Goal: Task Accomplishment & Management: Use online tool/utility

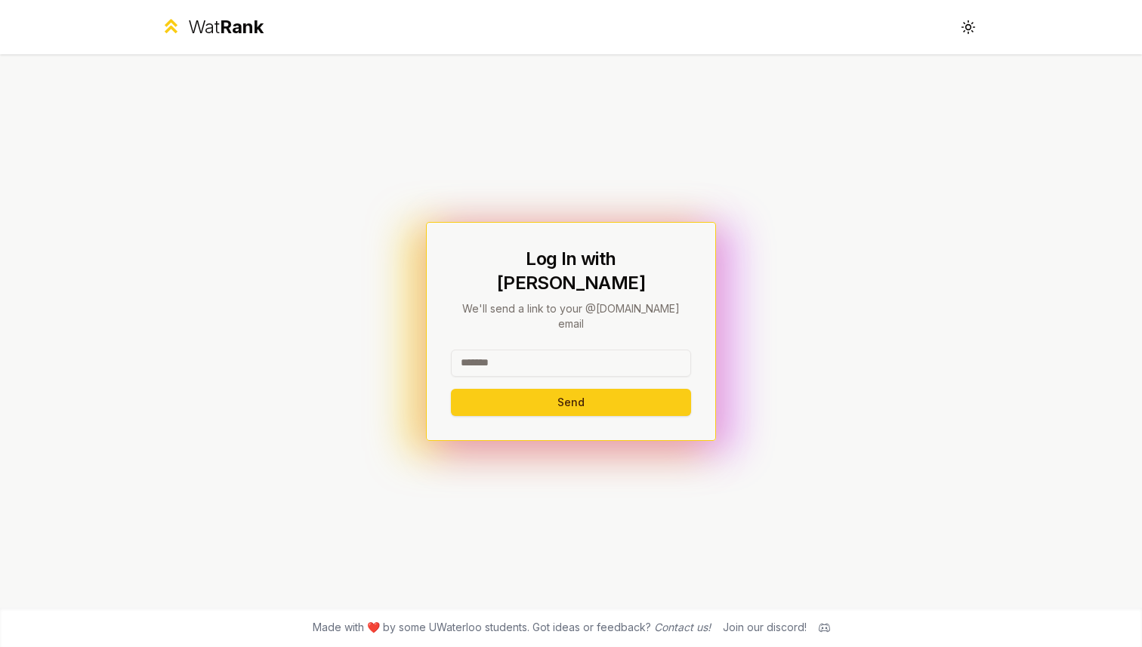
click at [518, 359] on div at bounding box center [571, 366] width 240 height 33
click at [520, 350] on input at bounding box center [571, 363] width 240 height 27
type input "**********"
click at [562, 389] on button "Send" at bounding box center [571, 402] width 240 height 27
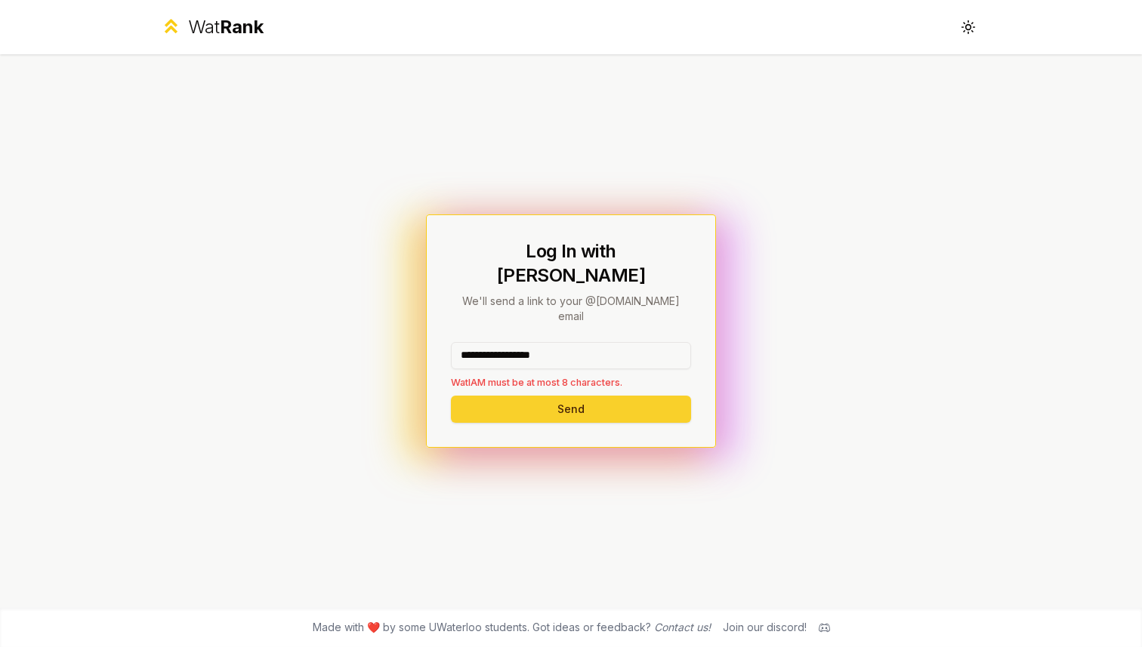
click at [503, 399] on button "Send" at bounding box center [571, 409] width 240 height 27
click at [506, 375] on p "WatIAM must be at most 8 characters." at bounding box center [571, 382] width 240 height 14
click at [532, 396] on button "Send" at bounding box center [571, 409] width 240 height 27
click at [514, 396] on button "Send" at bounding box center [571, 409] width 240 height 27
drag, startPoint x: 589, startPoint y: 341, endPoint x: 424, endPoint y: 318, distance: 166.9
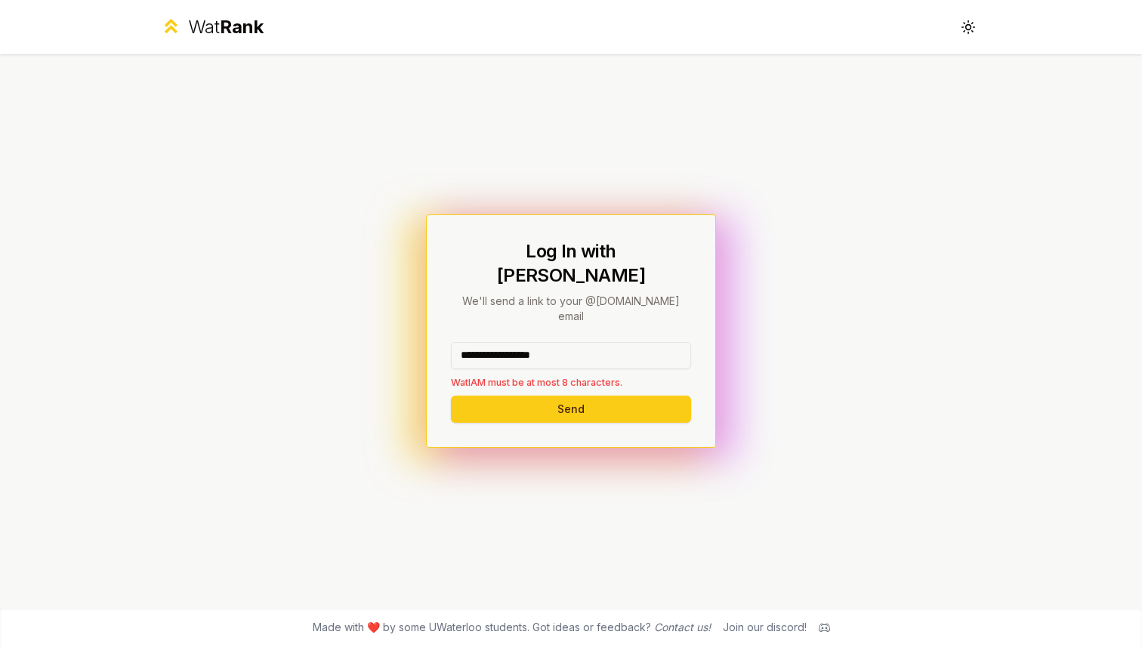
click at [424, 318] on div "**********" at bounding box center [571, 331] width 870 height 554
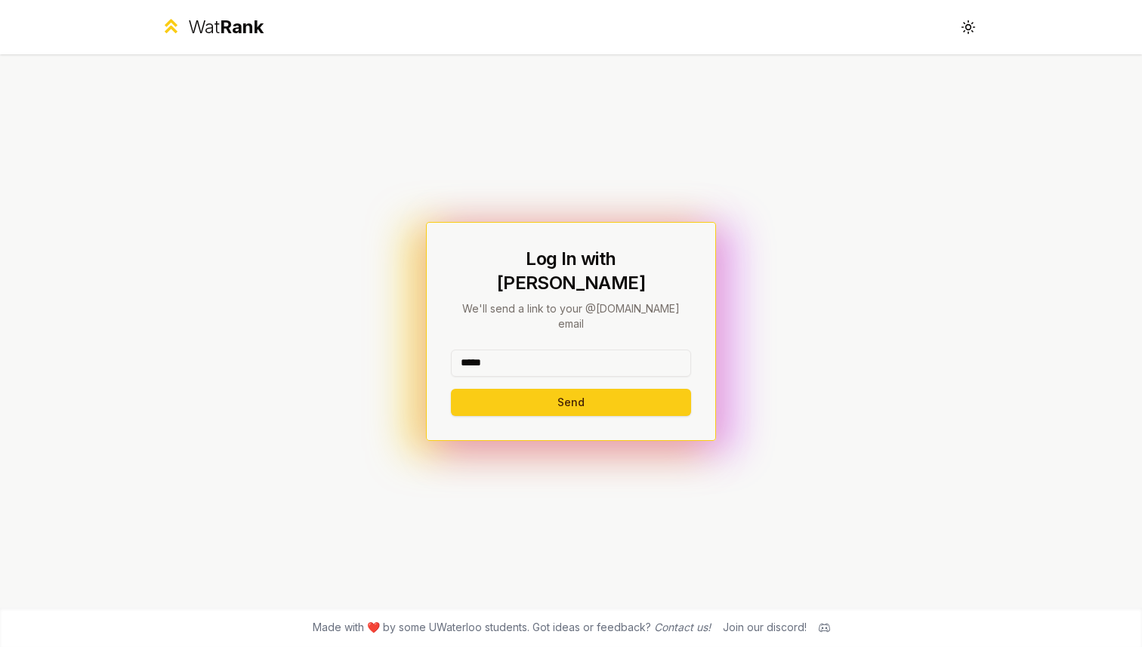
type input "*****"
click at [451, 389] on button "Send" at bounding box center [571, 402] width 240 height 27
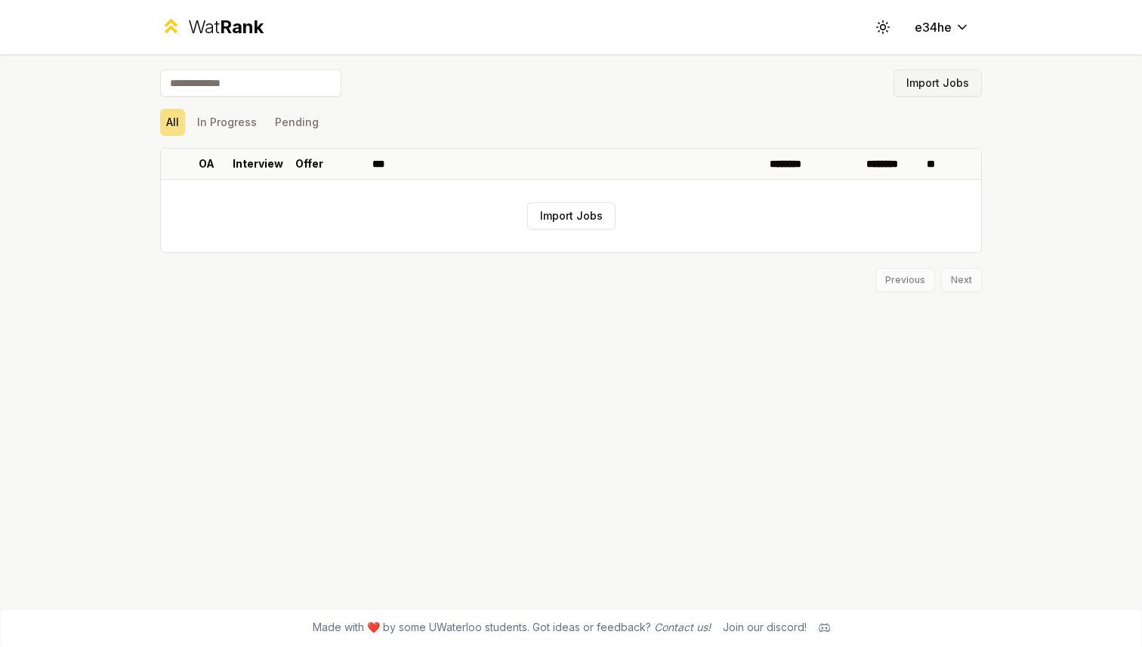
click at [931, 76] on button "Import Jobs" at bounding box center [937, 82] width 88 height 27
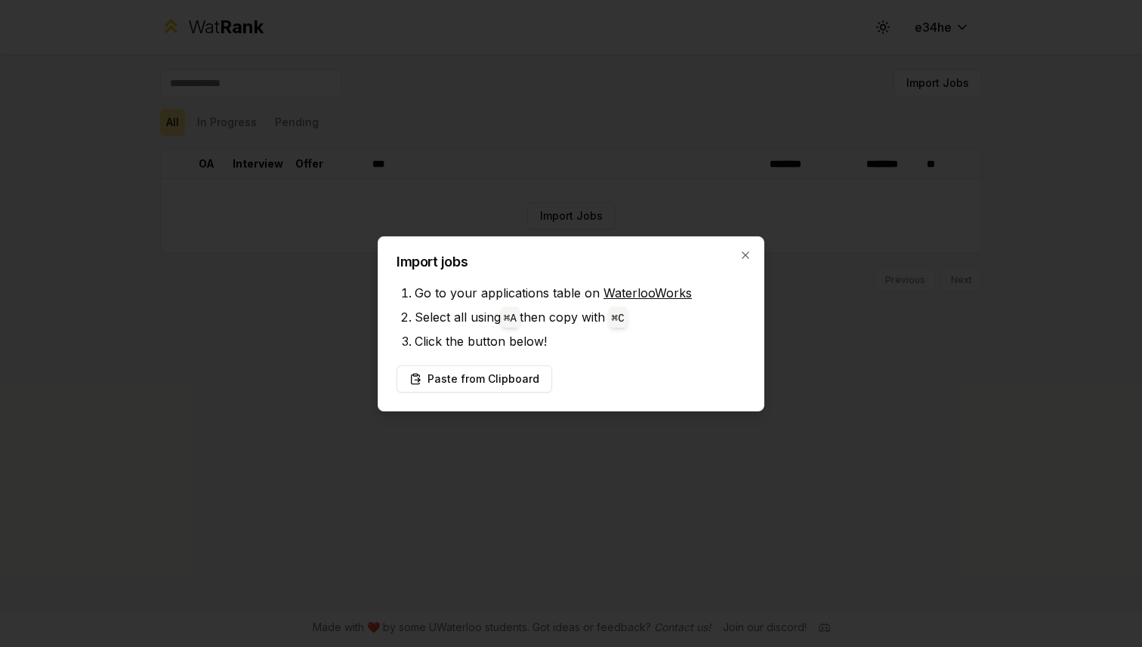
click at [738, 248] on div "Import jobs Go to your applications table on WaterlooWorks Select all using ⌘ A…" at bounding box center [571, 323] width 387 height 175
click at [739, 252] on icon "button" at bounding box center [745, 255] width 12 height 12
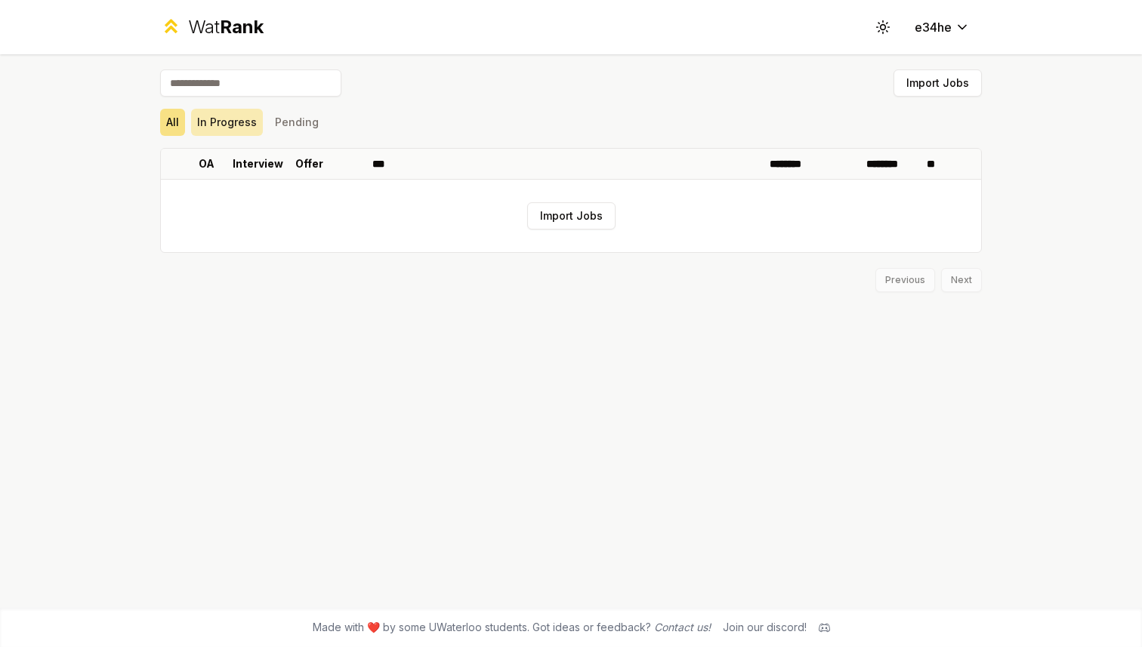
click at [248, 126] on button "In Progress" at bounding box center [227, 122] width 72 height 27
click at [285, 127] on button "Pending" at bounding box center [297, 122] width 56 height 27
click at [163, 126] on button "All" at bounding box center [172, 122] width 25 height 27
click at [923, 88] on button "Import Jobs" at bounding box center [937, 82] width 88 height 27
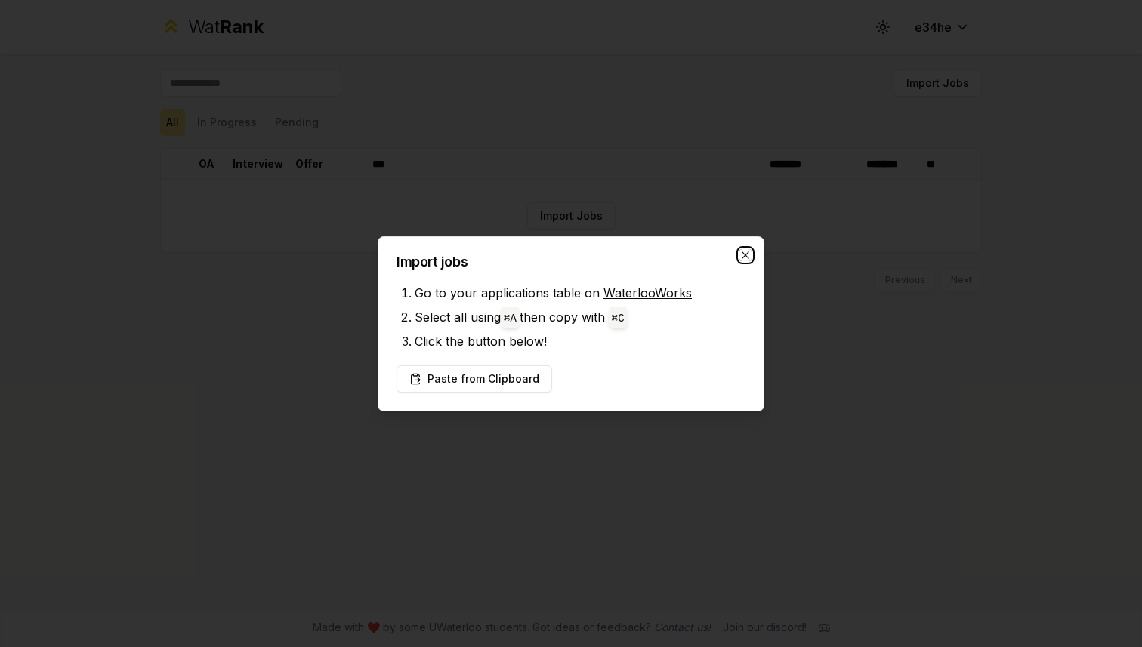
click at [745, 253] on icon "button" at bounding box center [745, 255] width 12 height 12
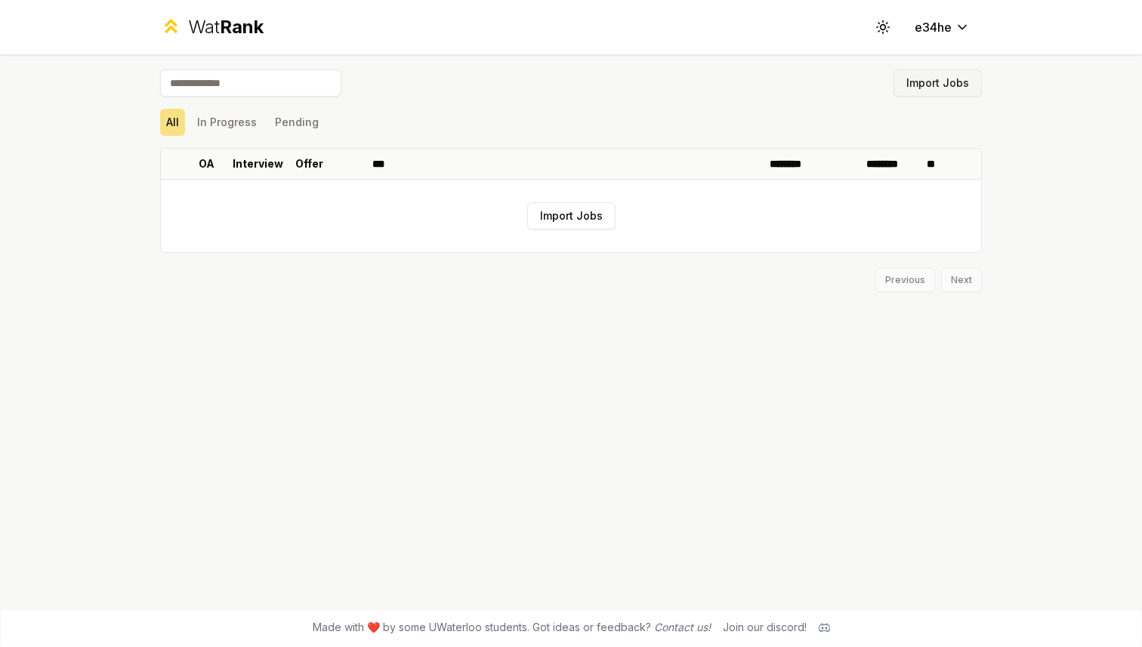
click at [958, 82] on button "Import Jobs" at bounding box center [937, 82] width 88 height 27
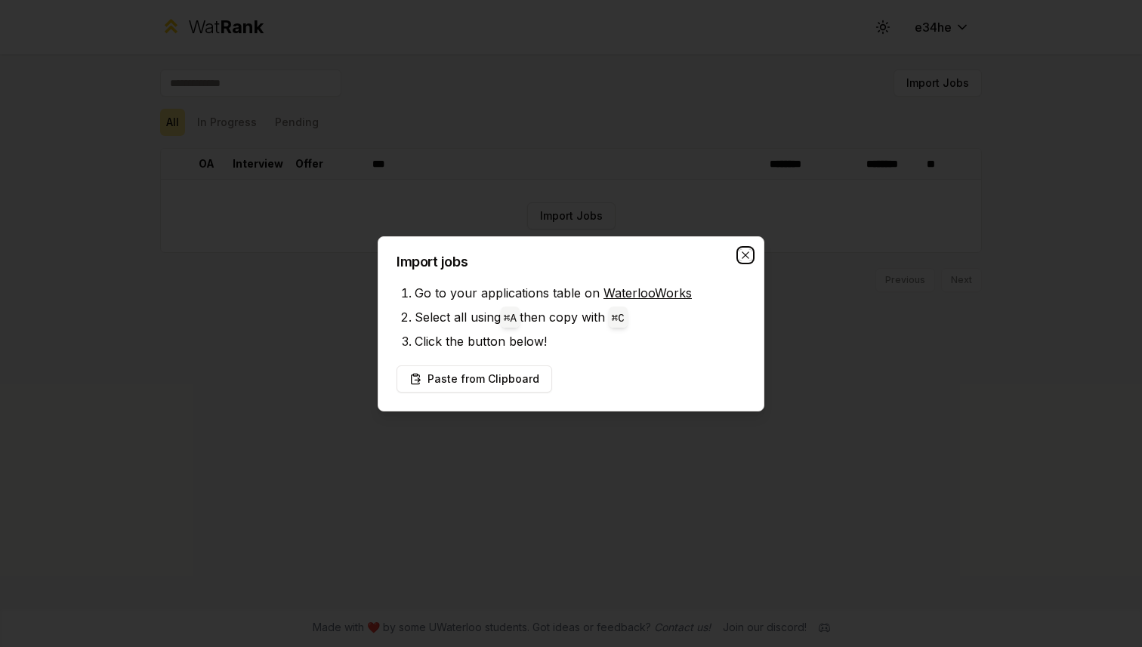
click at [739, 251] on icon "button" at bounding box center [745, 255] width 12 height 12
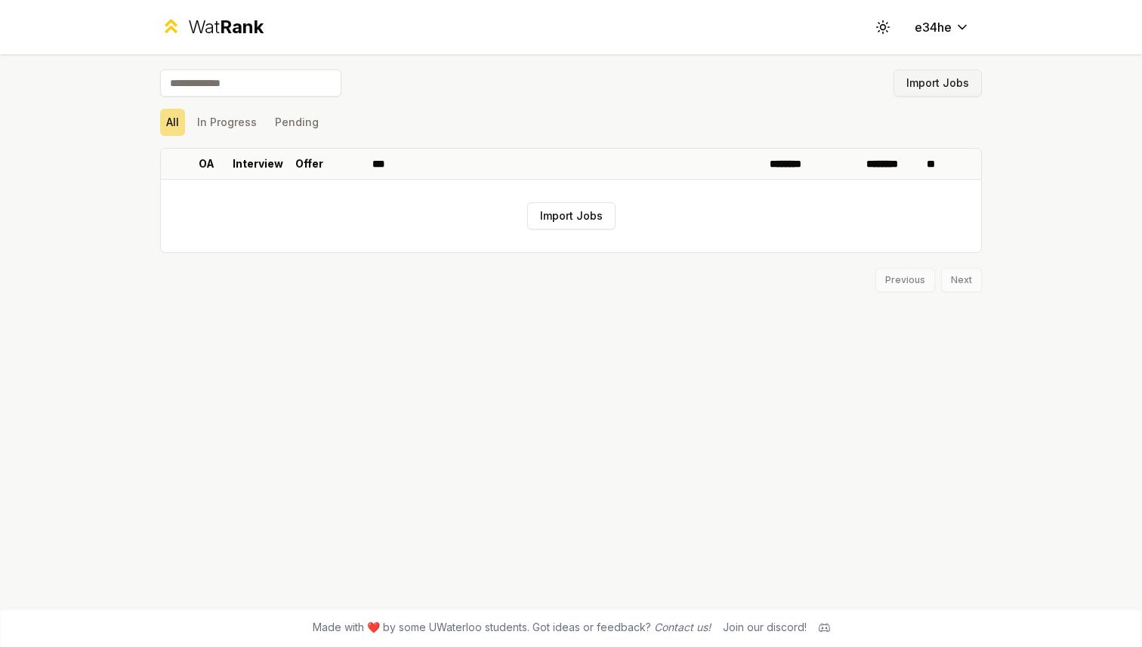
click at [918, 91] on button "Import Jobs" at bounding box center [937, 82] width 88 height 27
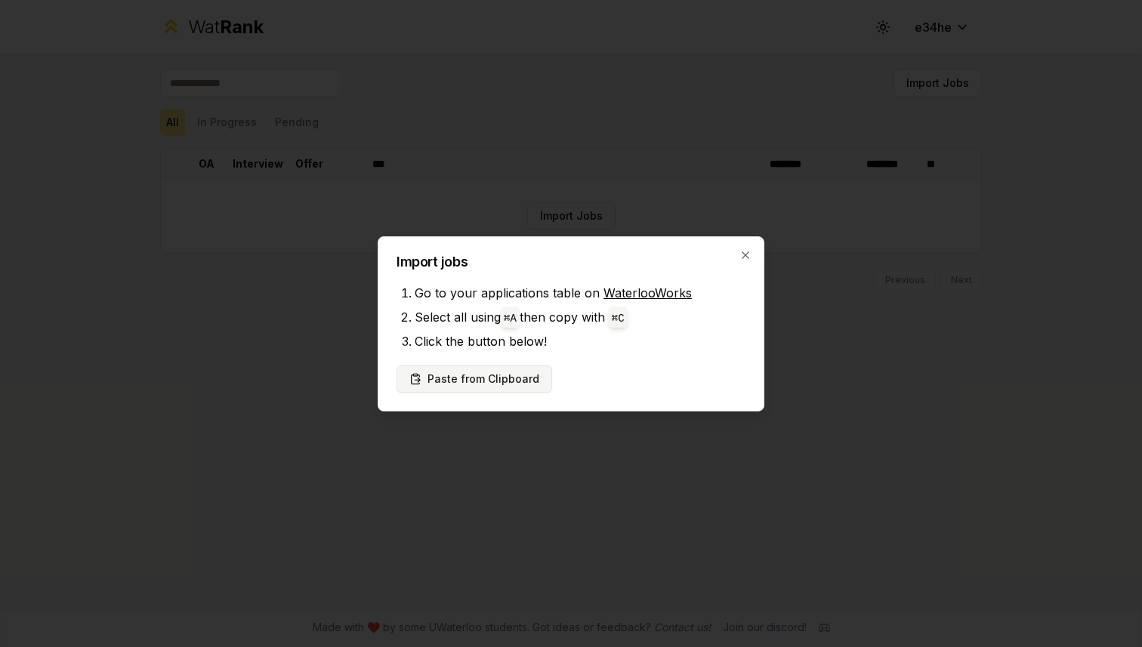
click at [520, 381] on button "Paste from Clipboard" at bounding box center [474, 379] width 156 height 27
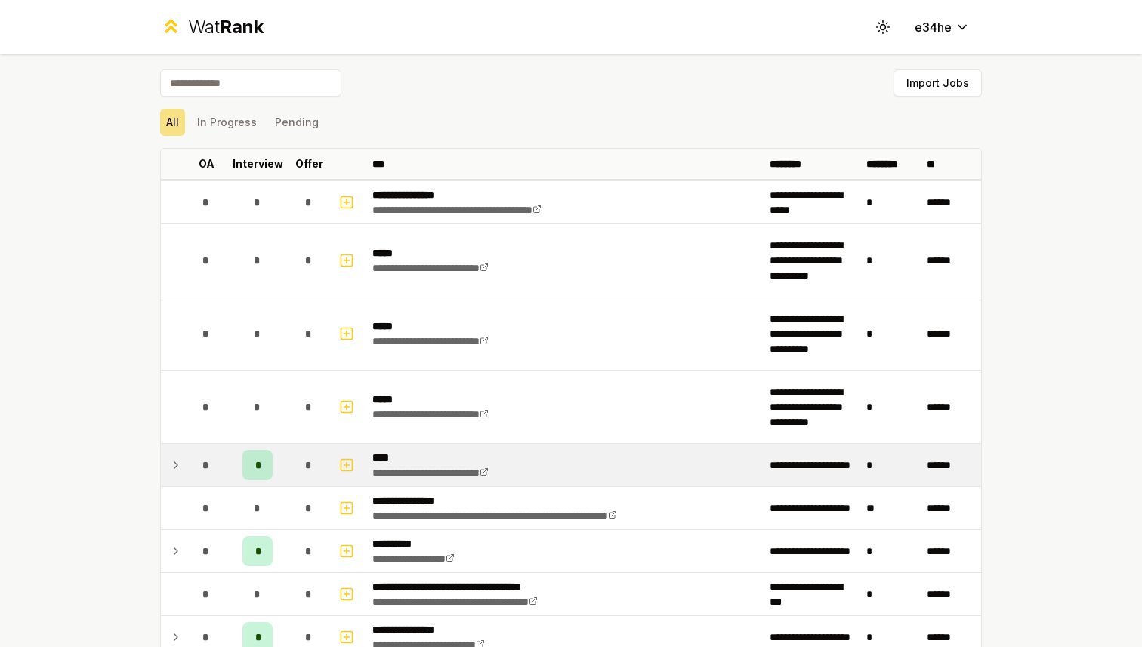
click at [187, 461] on td "*" at bounding box center [206, 465] width 42 height 42
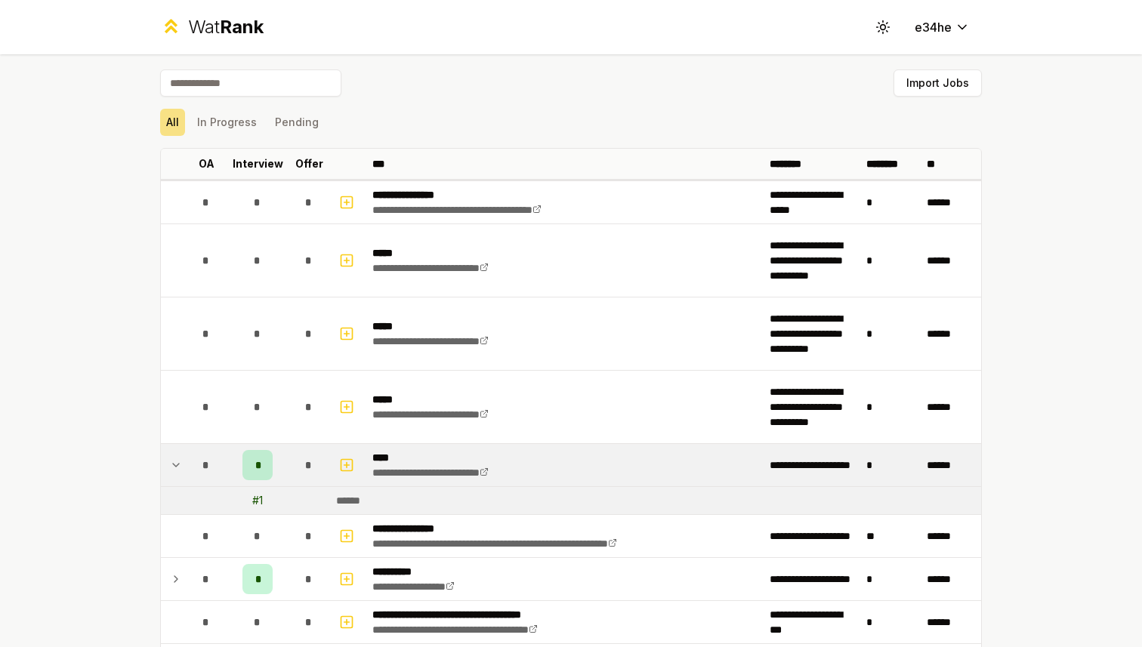
click at [188, 461] on td "*" at bounding box center [206, 465] width 42 height 42
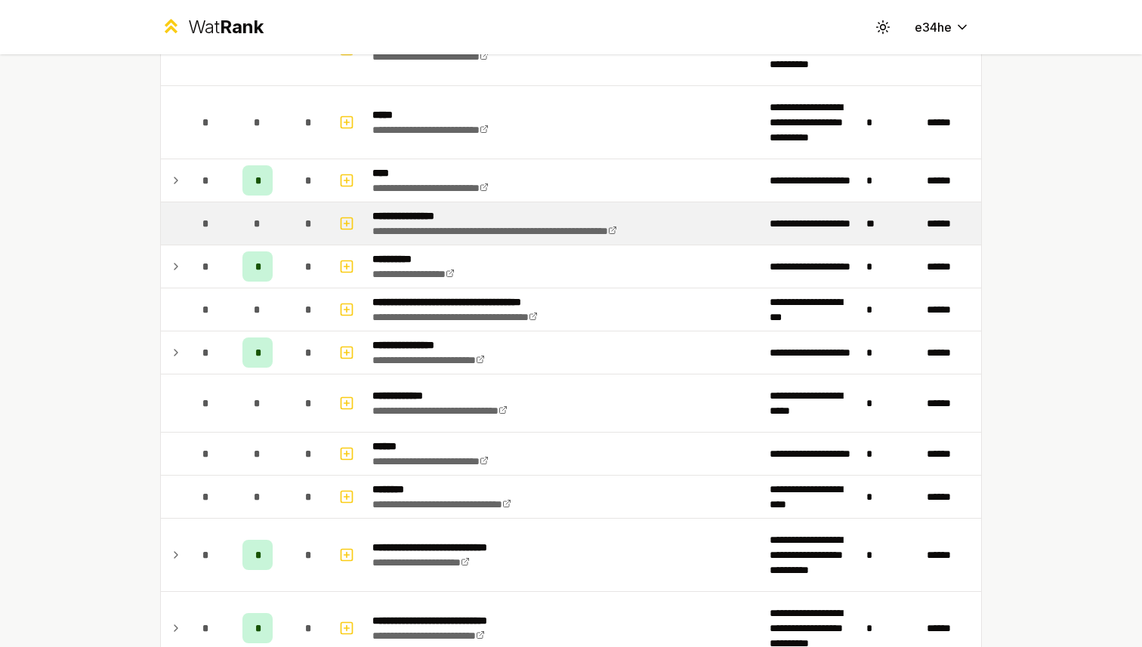
scroll to position [329, 0]
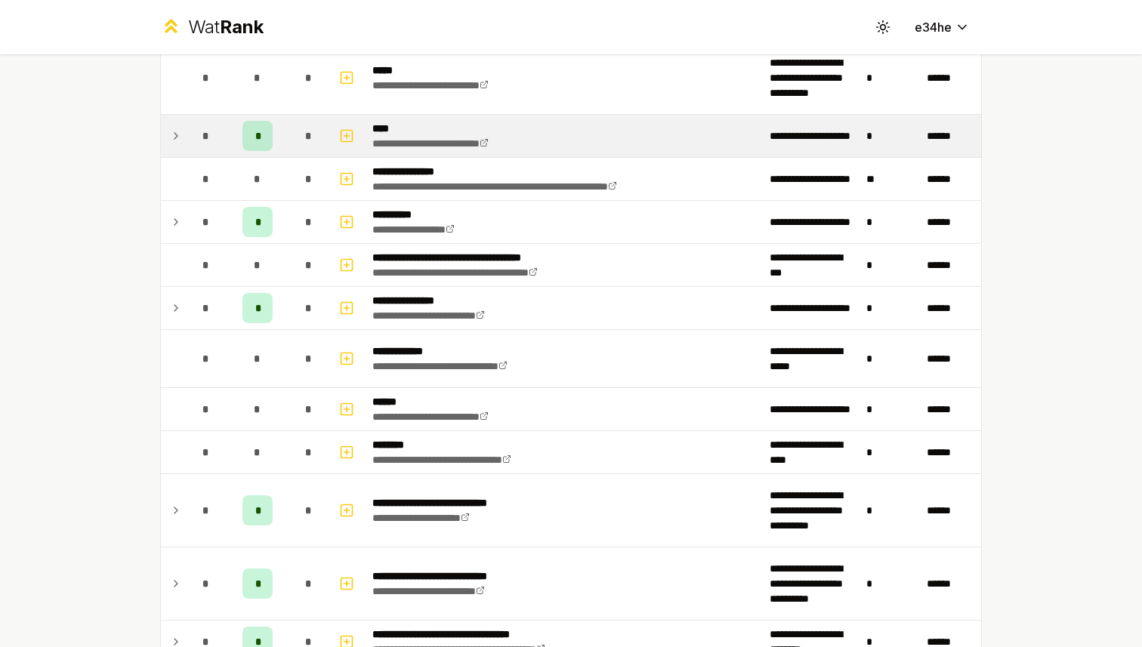
click at [187, 136] on td "*" at bounding box center [206, 136] width 42 height 42
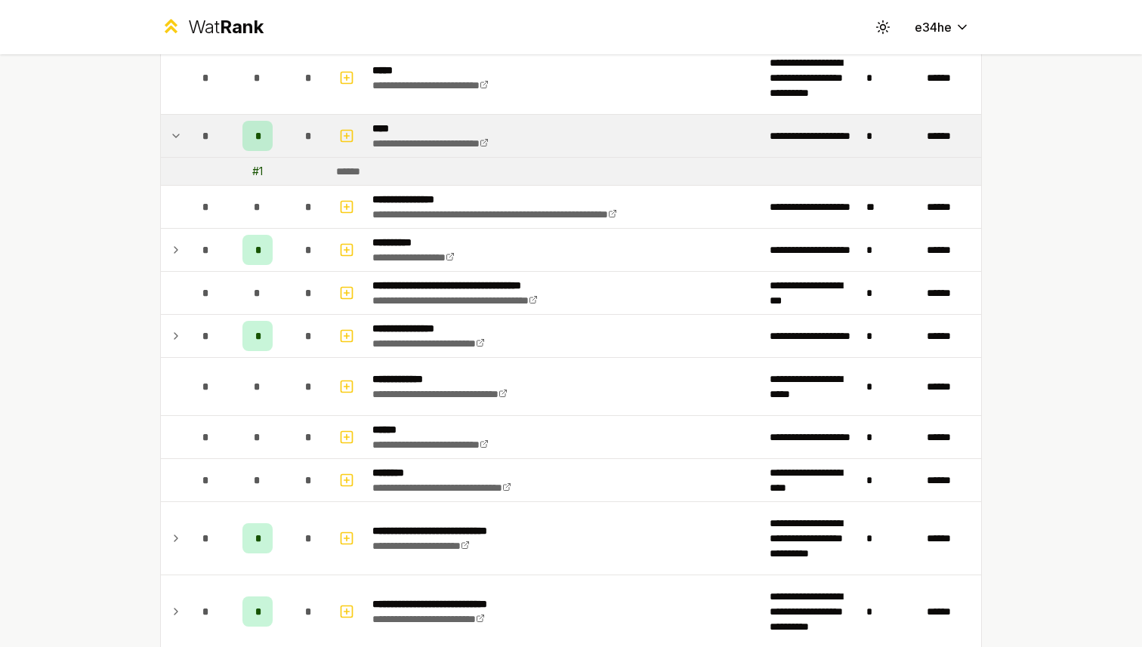
scroll to position [69, 0]
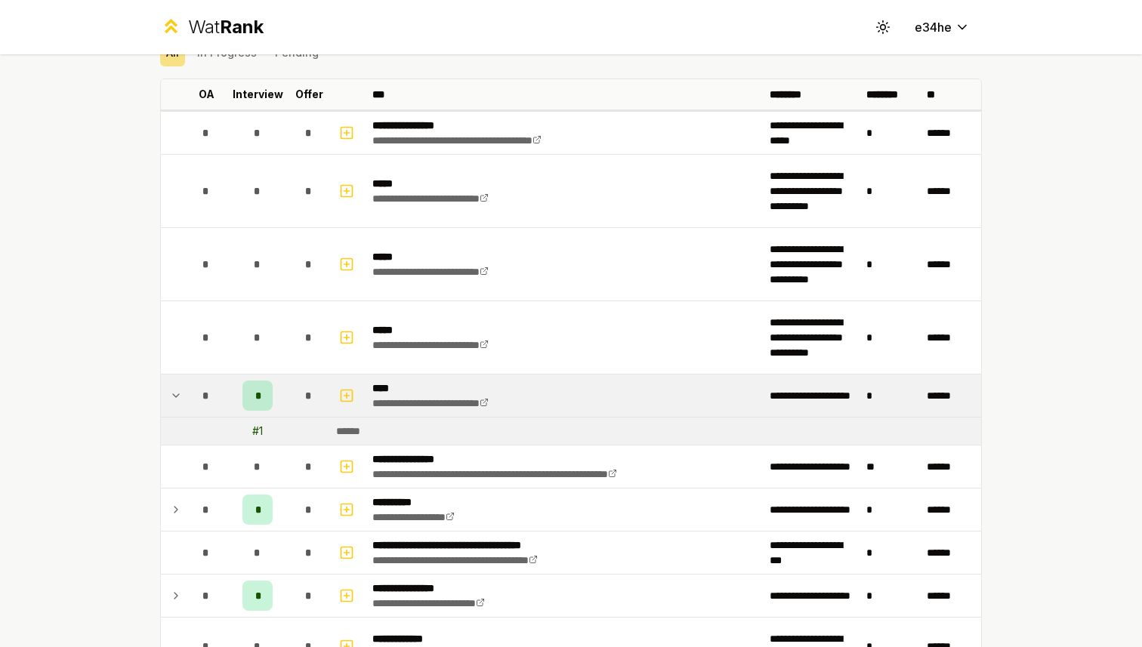
click at [182, 387] on td at bounding box center [173, 396] width 24 height 42
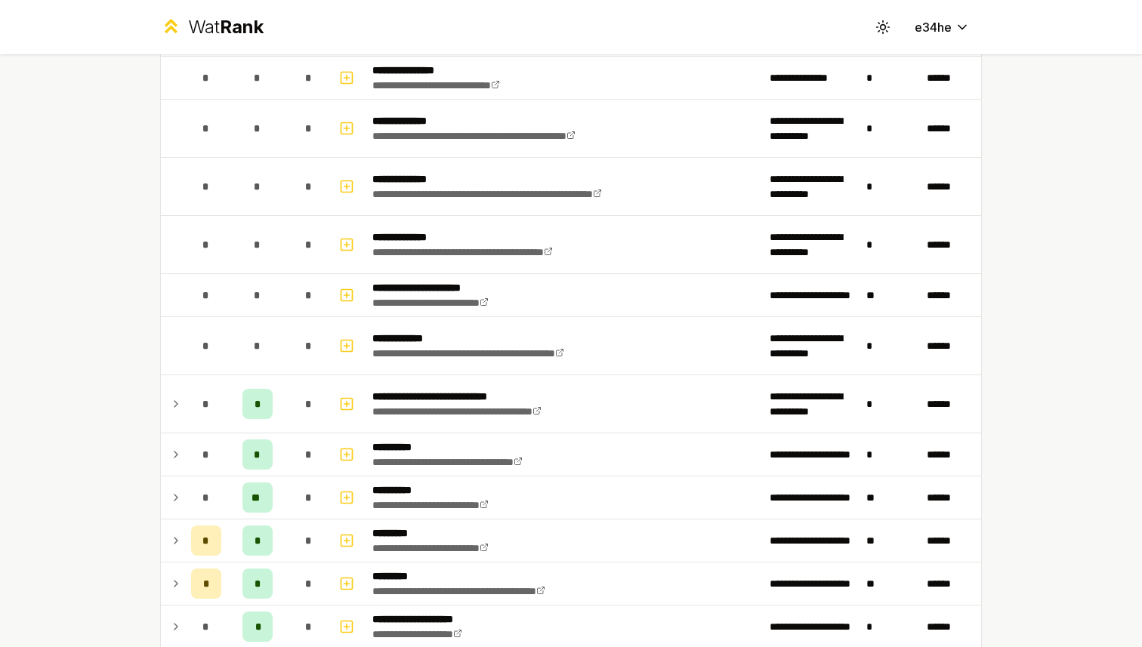
scroll to position [1662, 0]
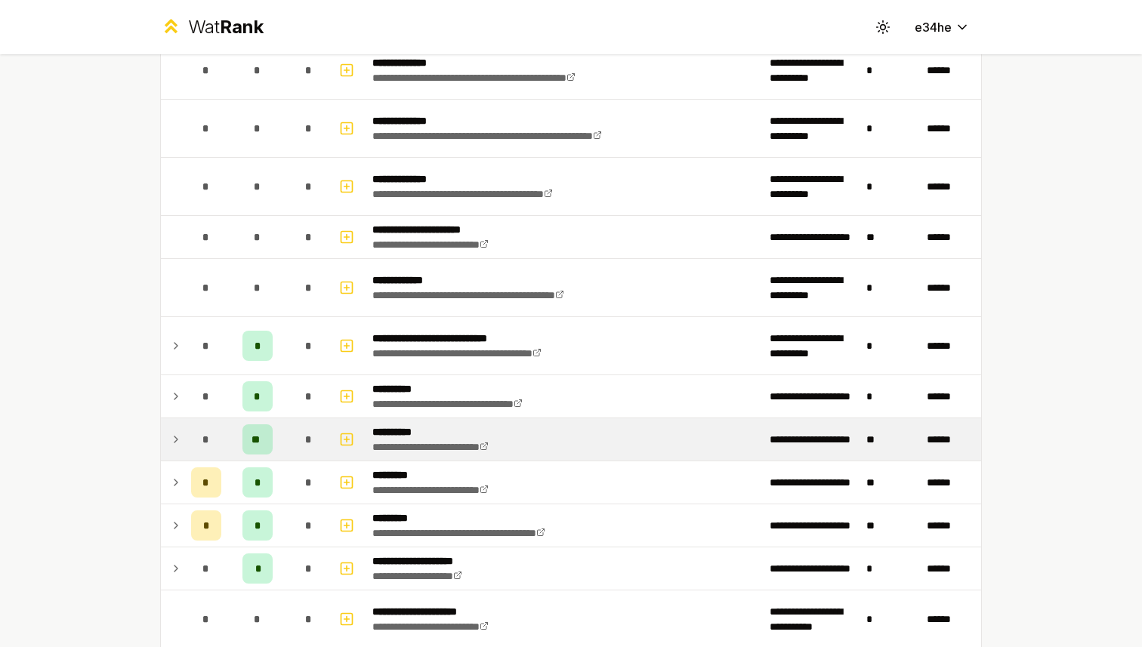
click at [219, 432] on div "*" at bounding box center [206, 439] width 30 height 30
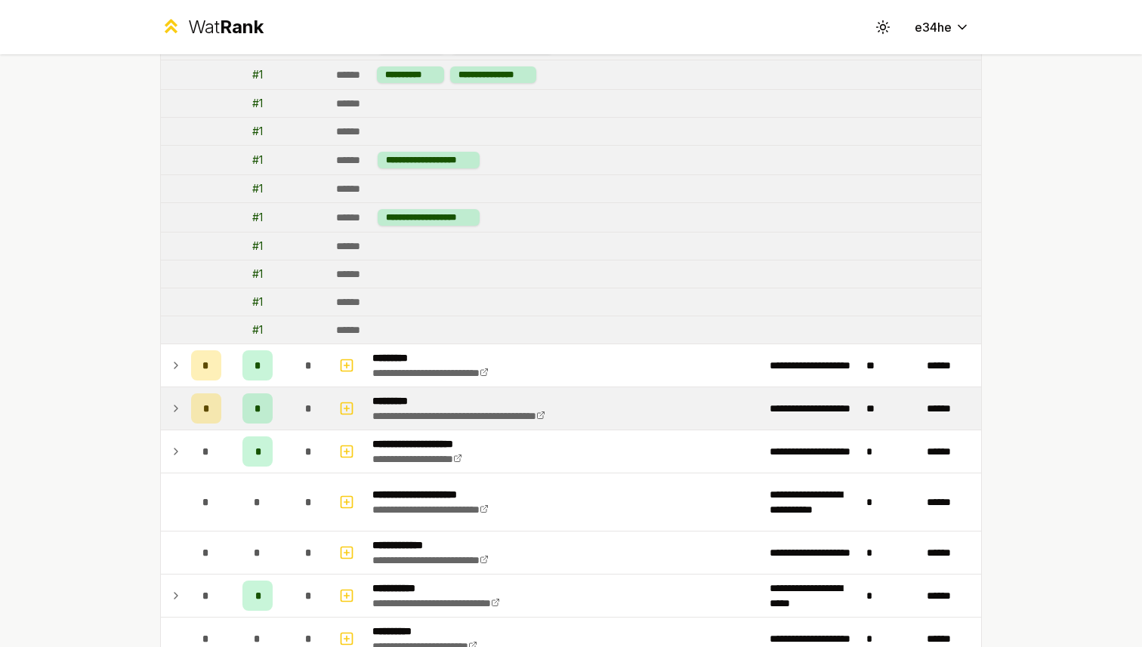
scroll to position [2337, 0]
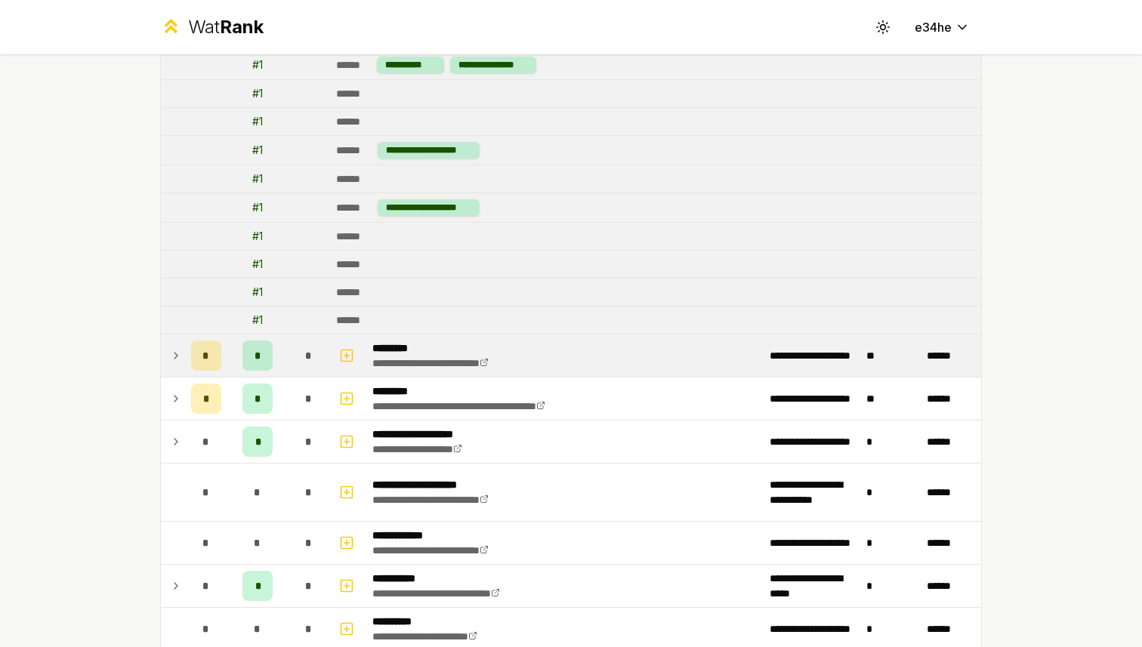
click at [294, 373] on td "*" at bounding box center [309, 356] width 42 height 42
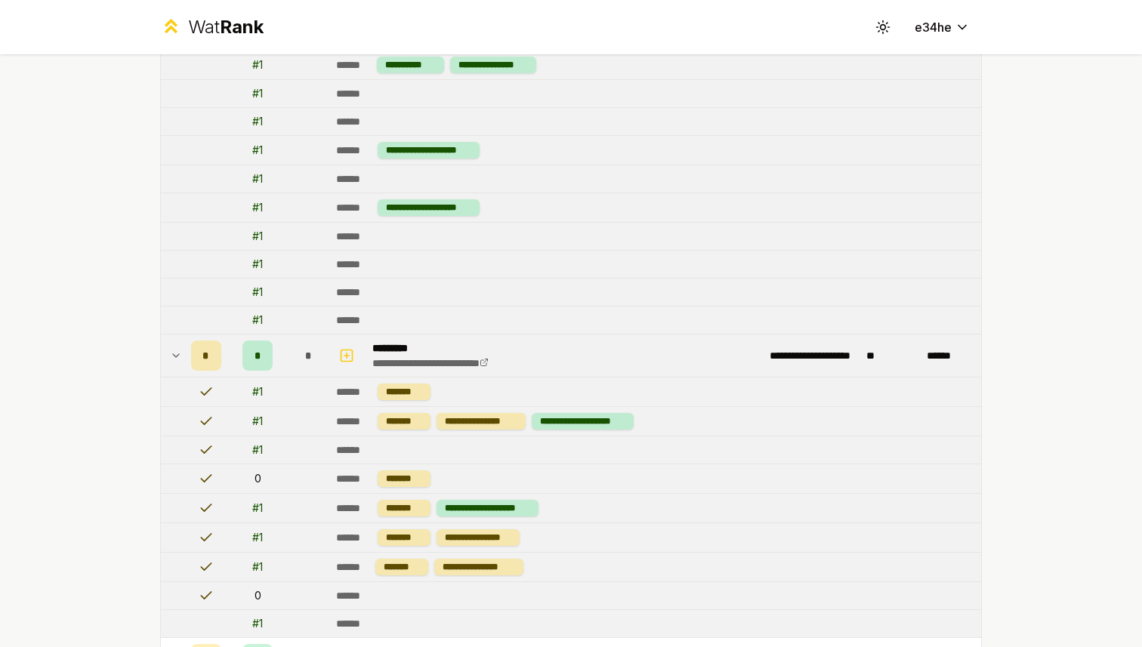
click at [295, 371] on td "*" at bounding box center [309, 356] width 42 height 42
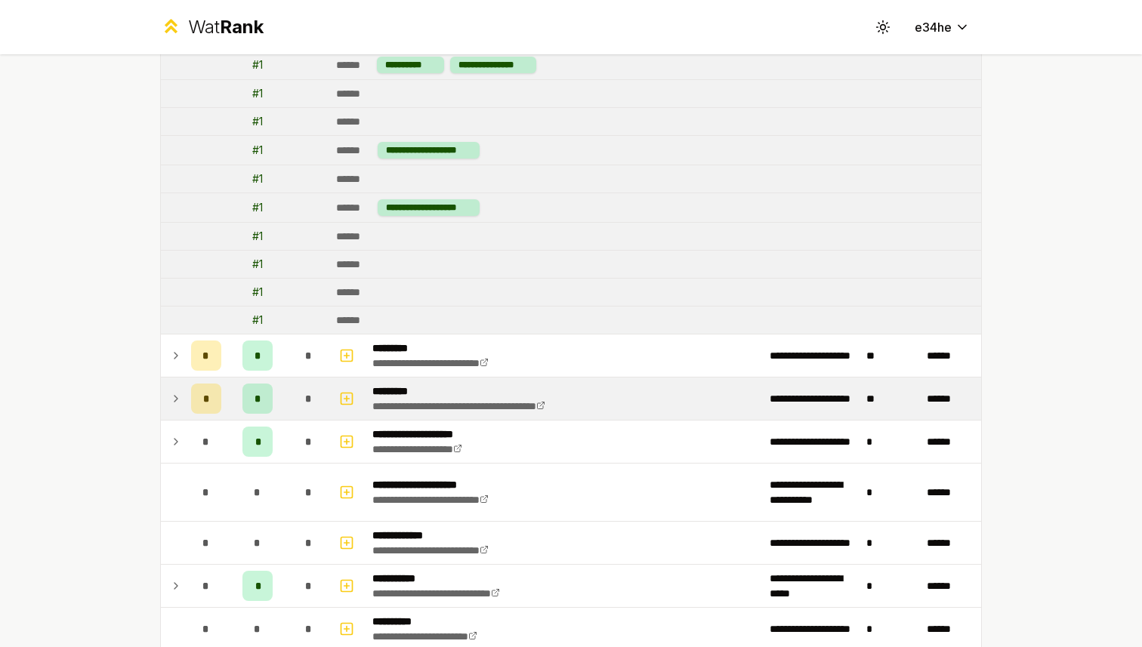
click at [281, 391] on td "*" at bounding box center [257, 399] width 60 height 42
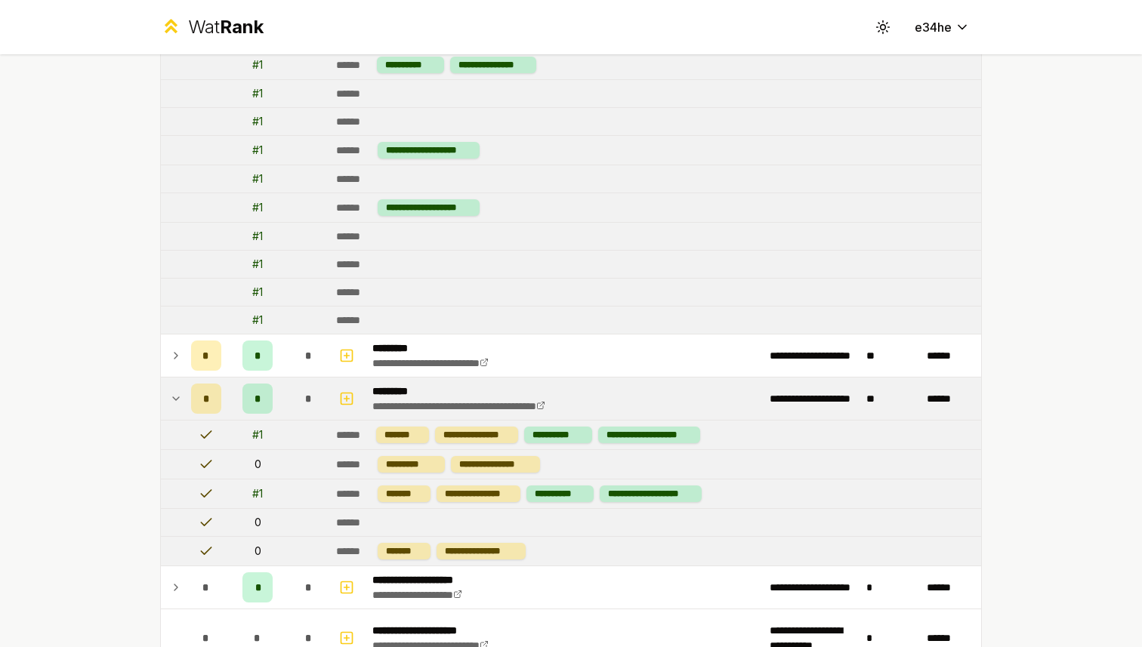
click at [281, 392] on td "*" at bounding box center [257, 399] width 60 height 42
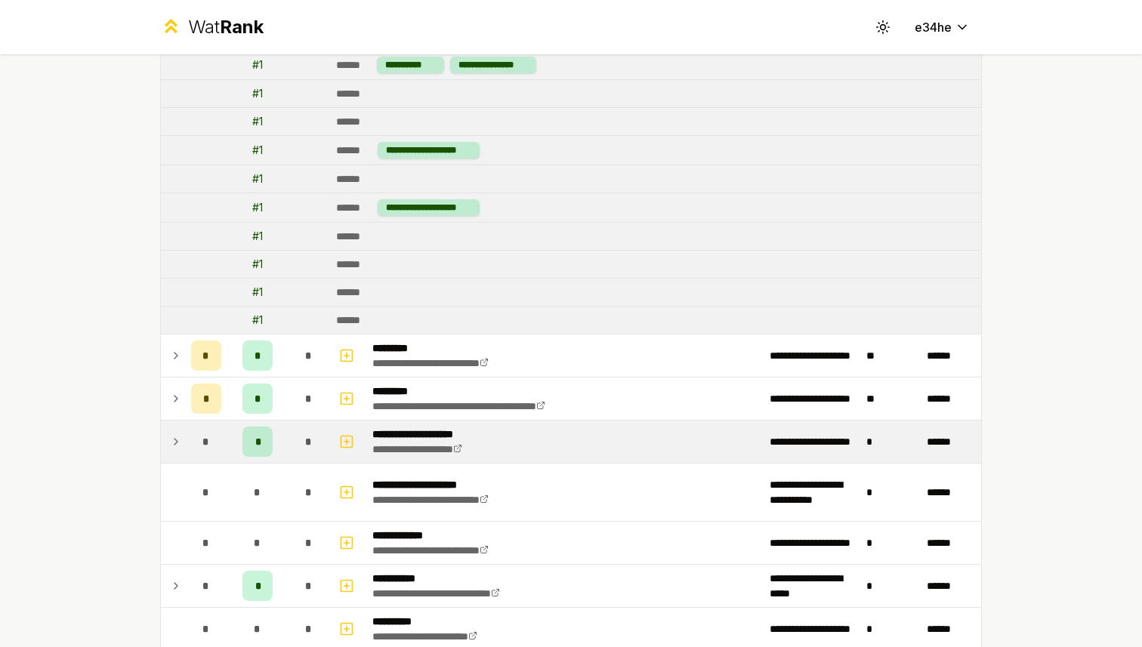
click at [298, 440] on div "*" at bounding box center [309, 442] width 30 height 30
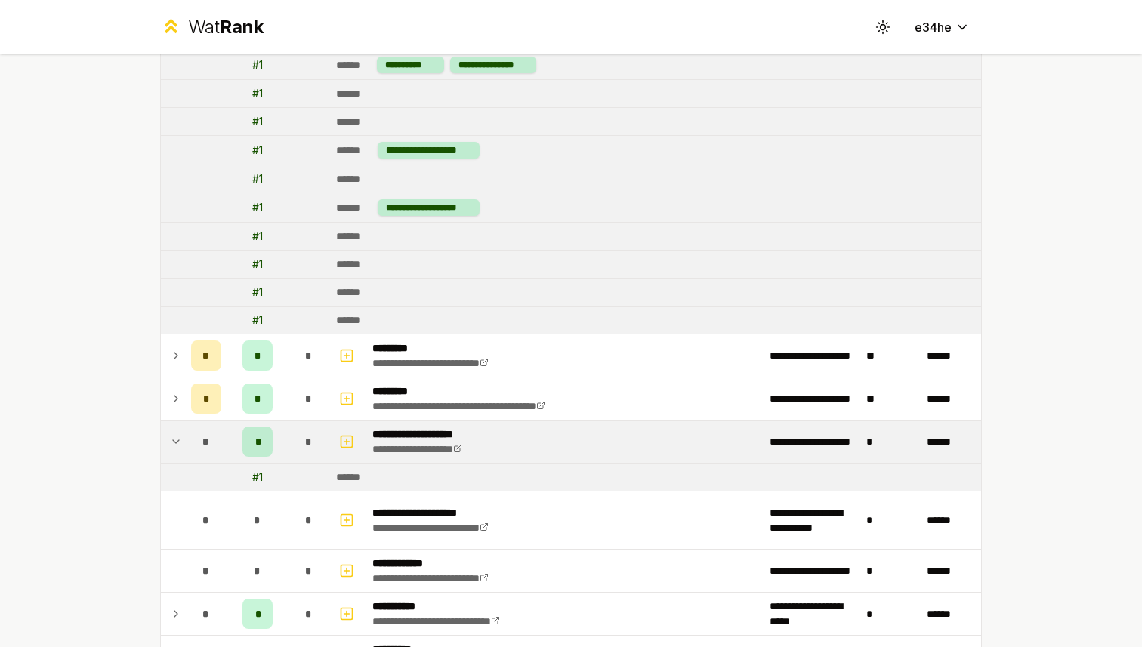
click at [298, 440] on div "*" at bounding box center [309, 442] width 30 height 30
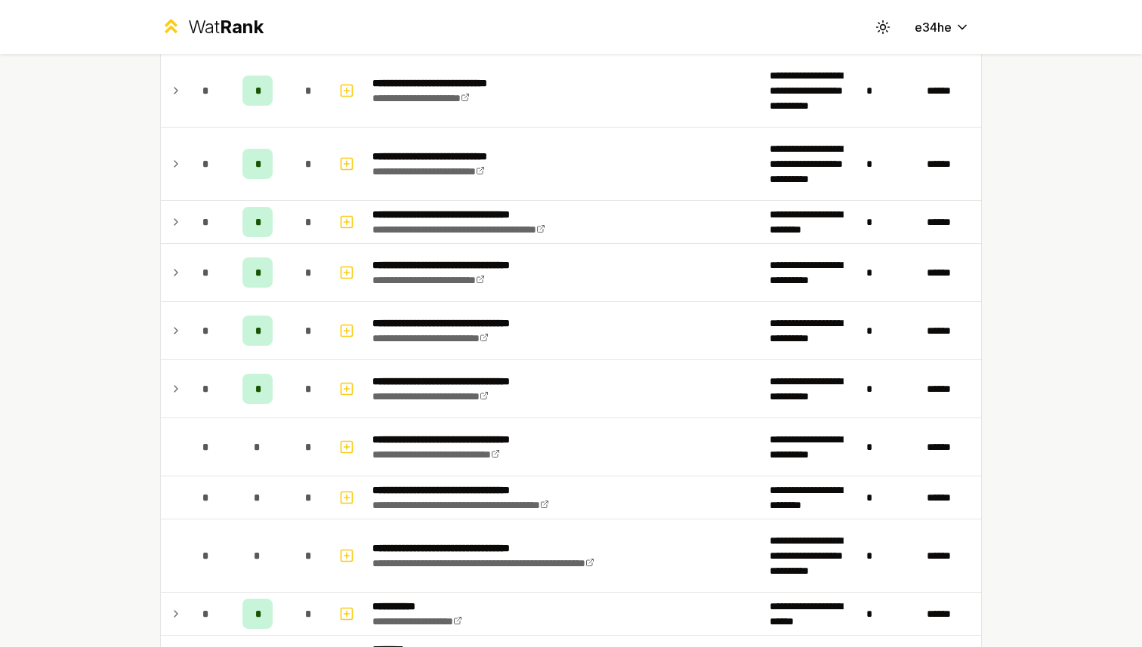
scroll to position [748, 0]
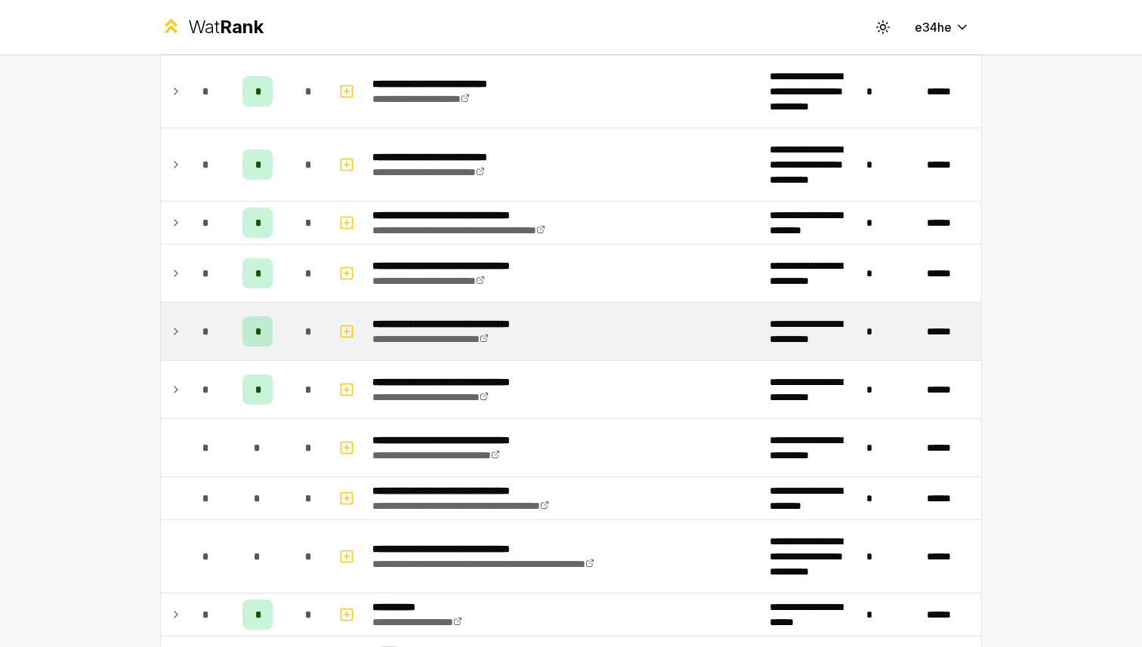
click at [668, 340] on td "**********" at bounding box center [564, 331] width 397 height 57
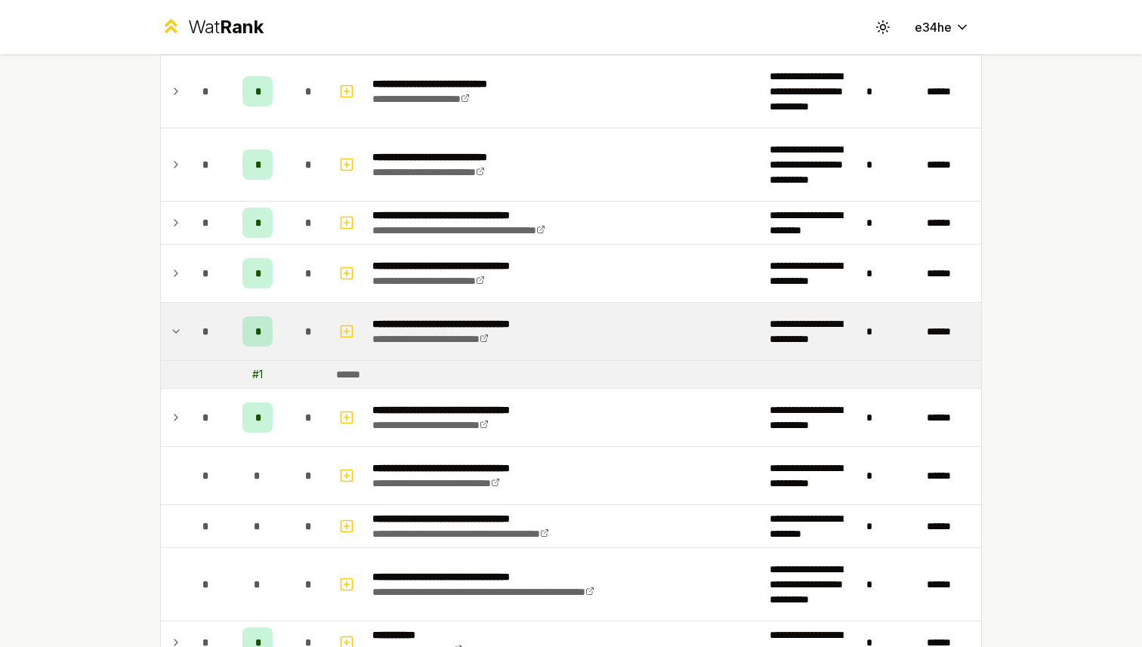
click at [668, 339] on td "**********" at bounding box center [564, 331] width 397 height 57
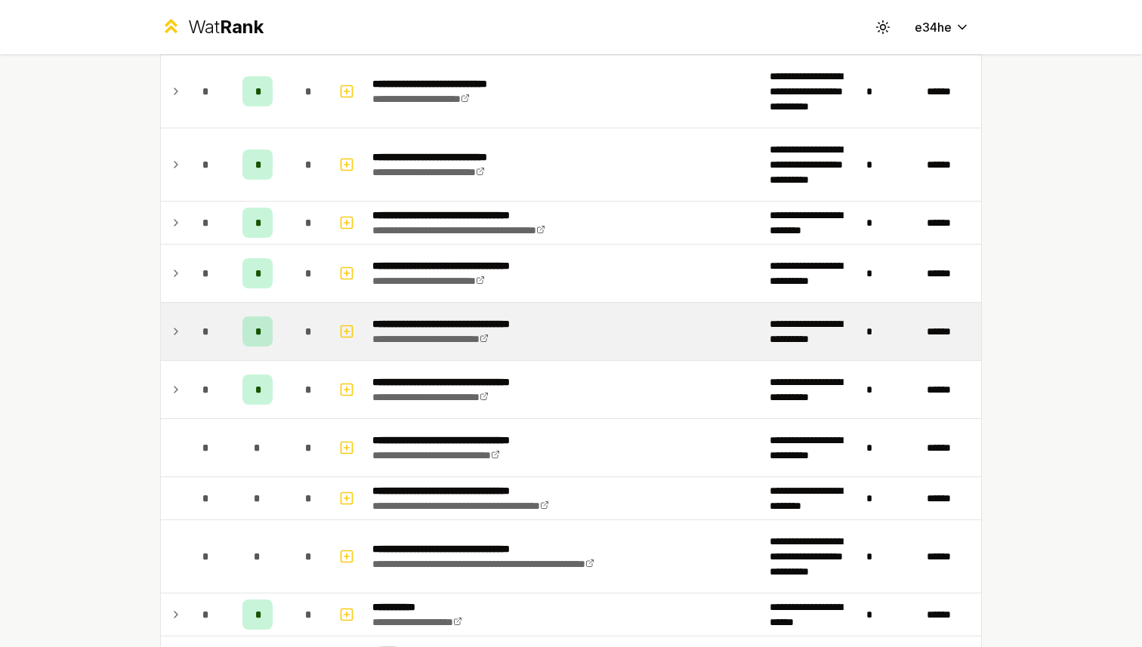
click at [669, 339] on td "**********" at bounding box center [564, 331] width 397 height 57
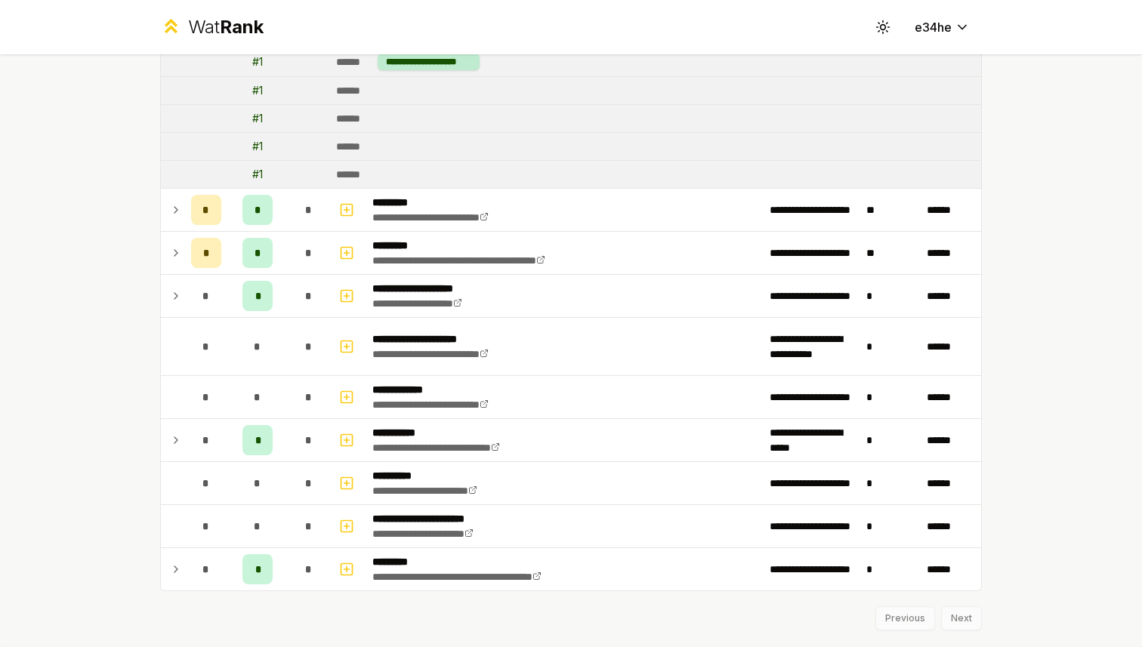
scroll to position [2548, 0]
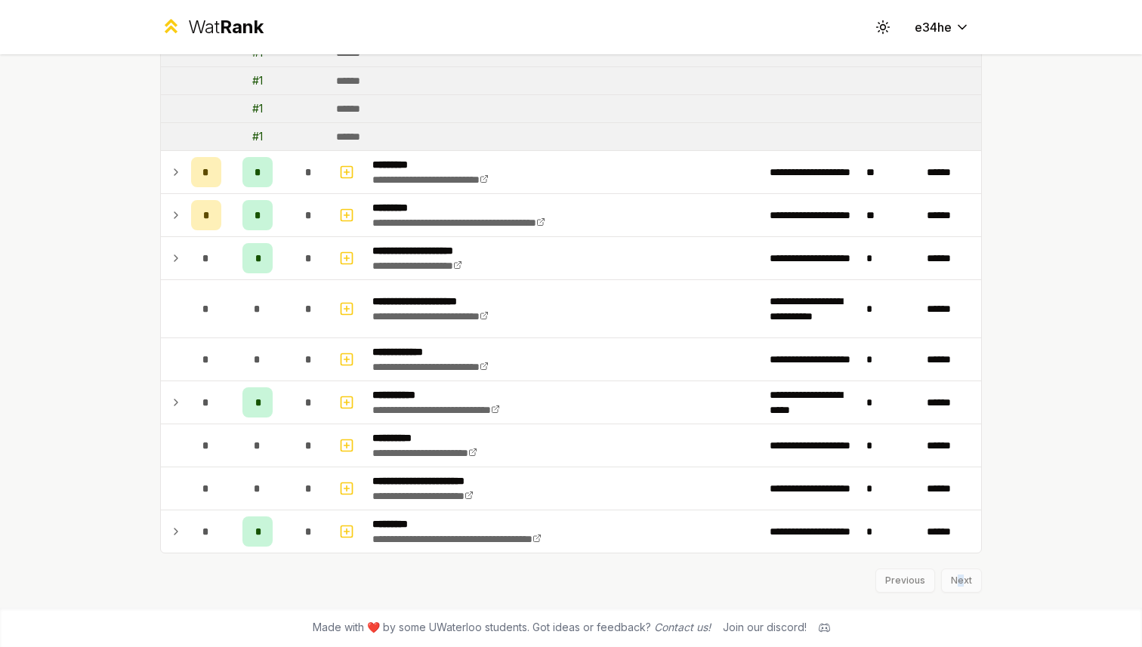
click at [961, 575] on div "Previous Next" at bounding box center [571, 573] width 822 height 39
click at [957, 585] on div "Previous Next" at bounding box center [571, 573] width 822 height 39
click at [957, 584] on div "Previous Next" at bounding box center [571, 573] width 822 height 39
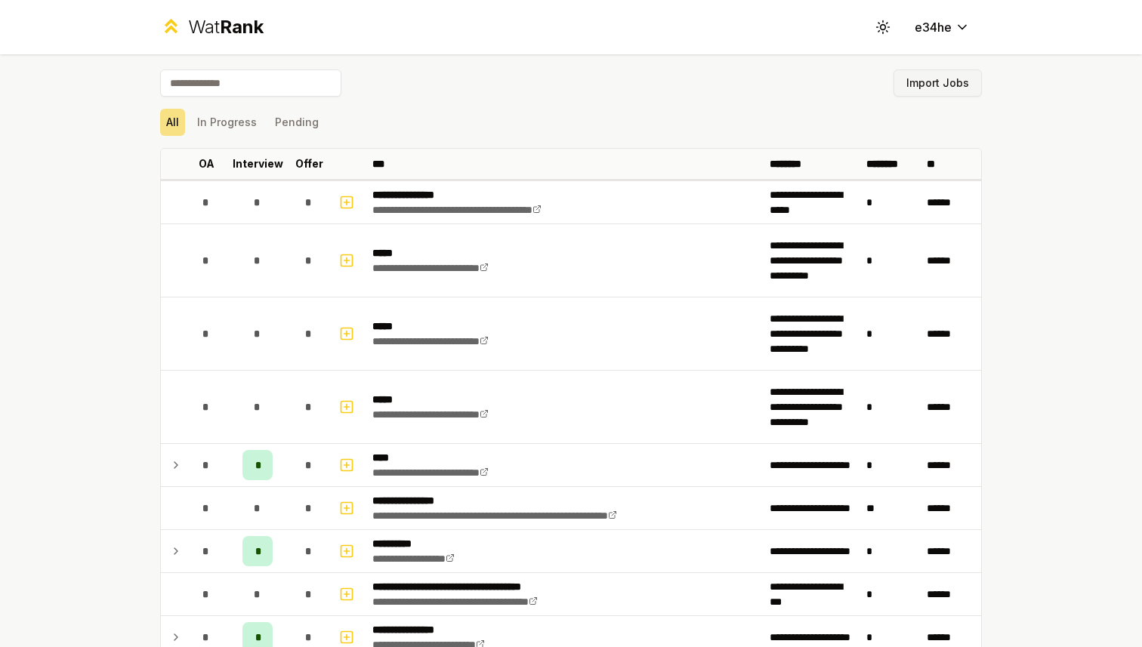
click at [931, 71] on button "Import Jobs" at bounding box center [937, 82] width 88 height 27
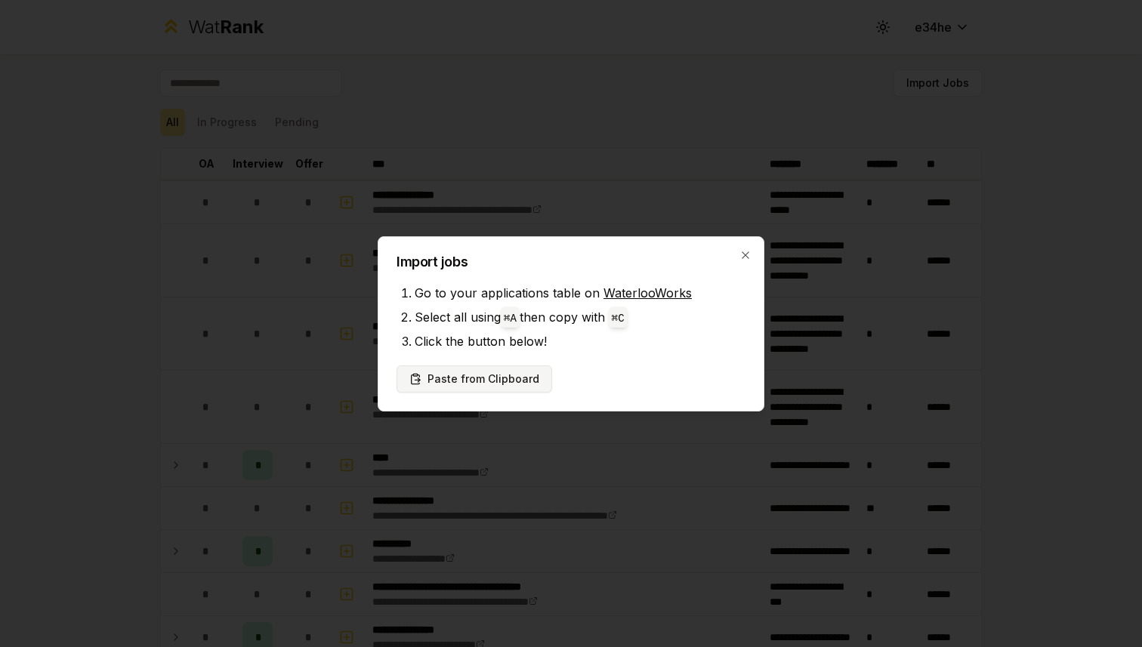
click at [504, 371] on button "Paste from Clipboard" at bounding box center [474, 379] width 156 height 27
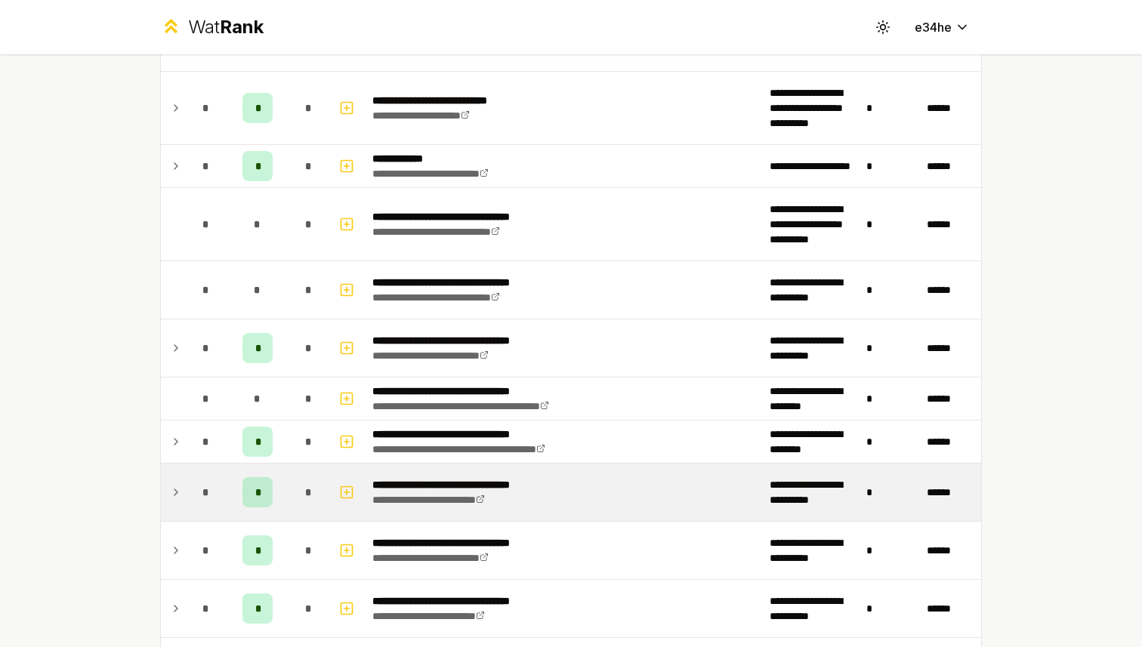
scroll to position [1198, 0]
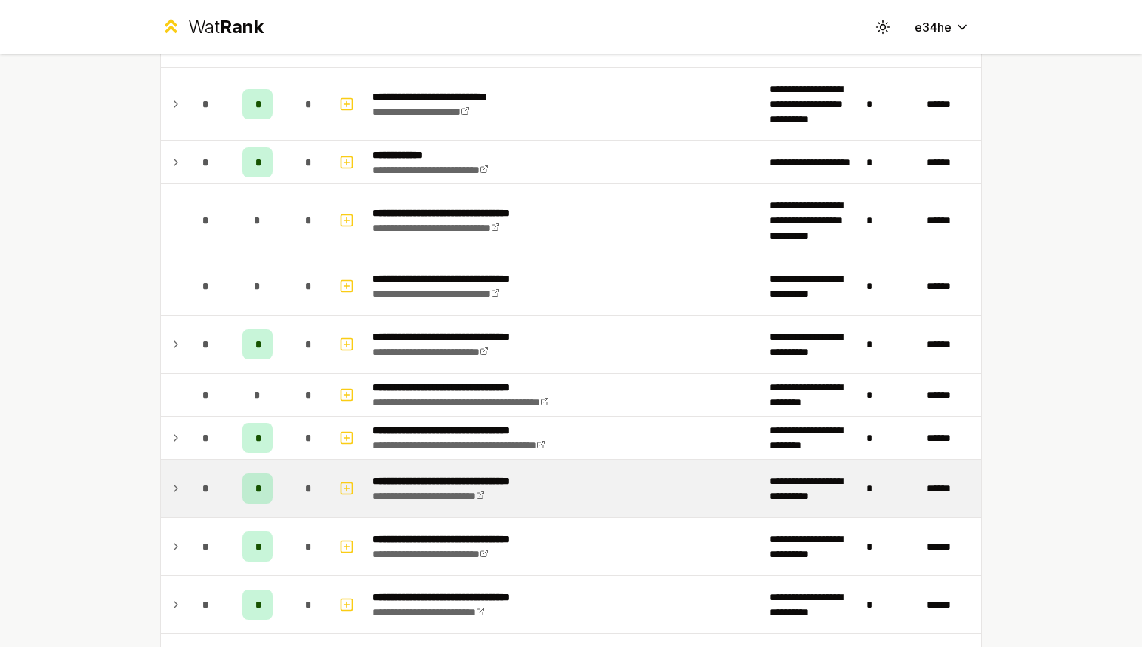
click at [208, 498] on div "*" at bounding box center [206, 488] width 30 height 30
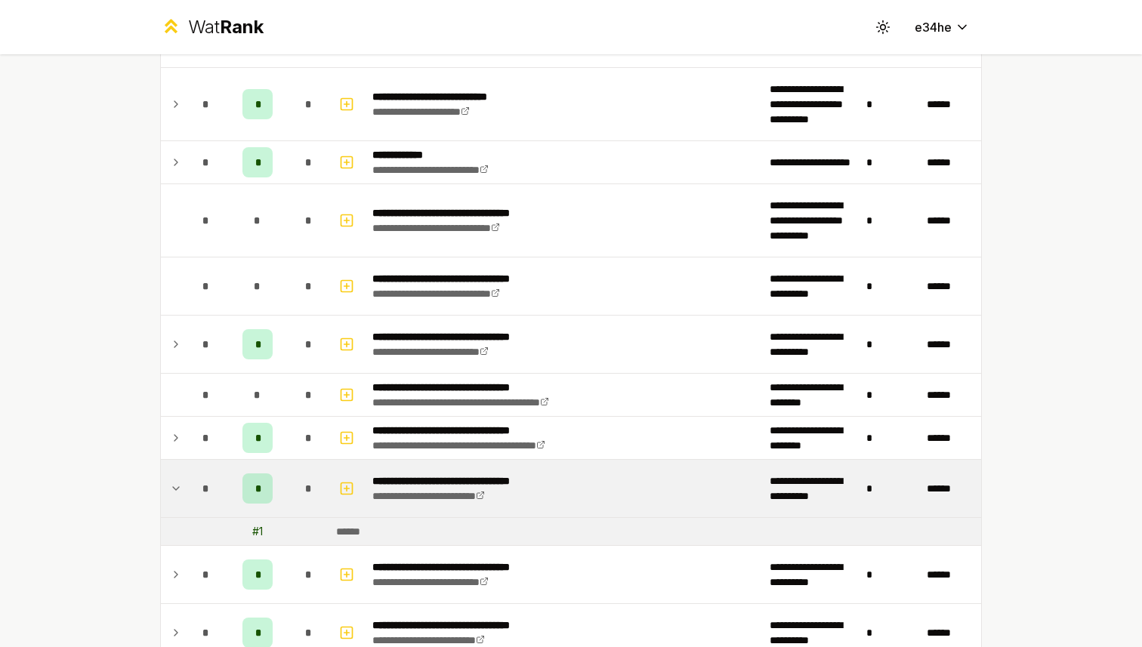
click at [242, 526] on td "# 1" at bounding box center [257, 531] width 60 height 27
click at [193, 494] on div "*" at bounding box center [206, 488] width 30 height 30
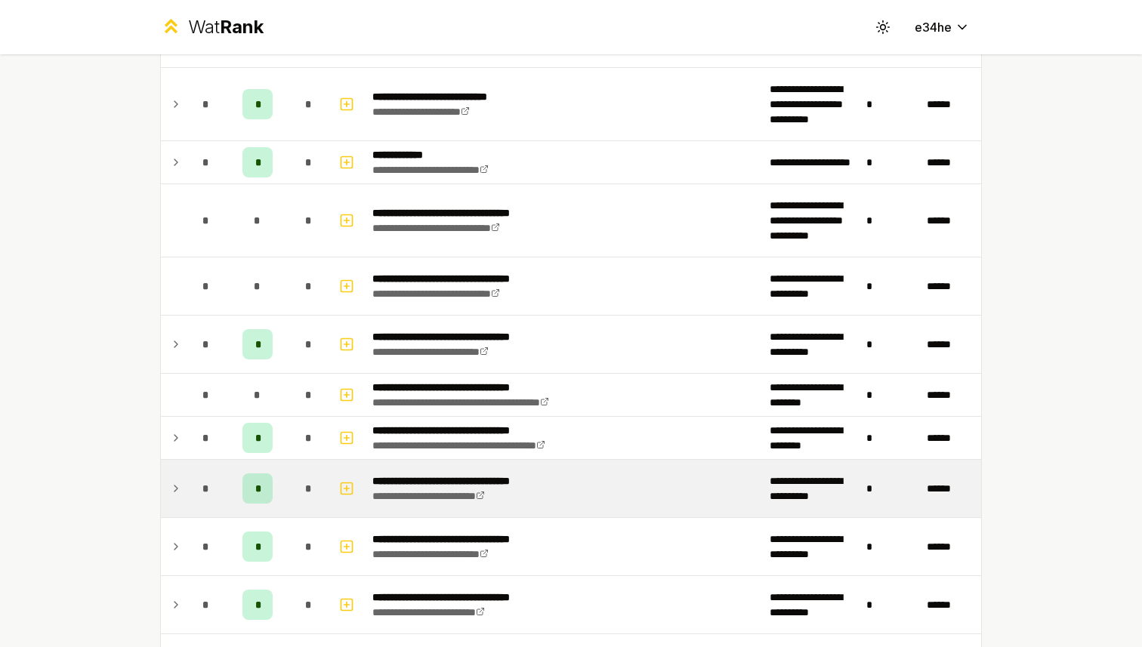
click at [193, 494] on div "*" at bounding box center [206, 488] width 30 height 30
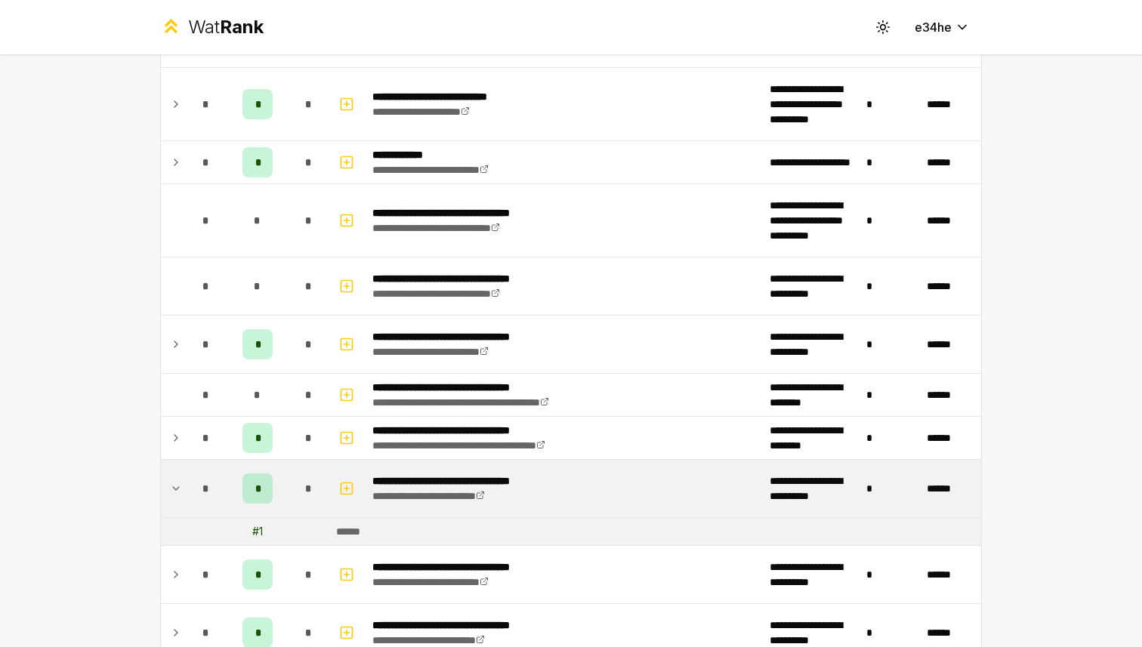
click at [253, 531] on div "# 1" at bounding box center [257, 531] width 11 height 15
click at [267, 529] on td "# 1" at bounding box center [257, 531] width 60 height 27
click at [350, 532] on div "******" at bounding box center [353, 531] width 35 height 15
